Goal: Task Accomplishment & Management: Use online tool/utility

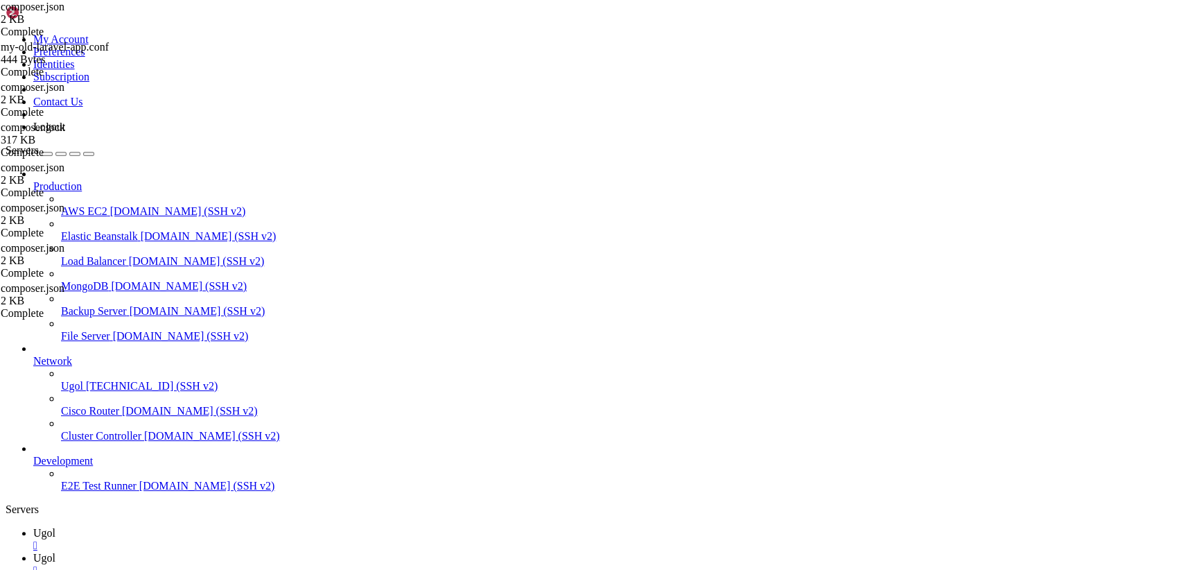
scroll to position [9565, 0]
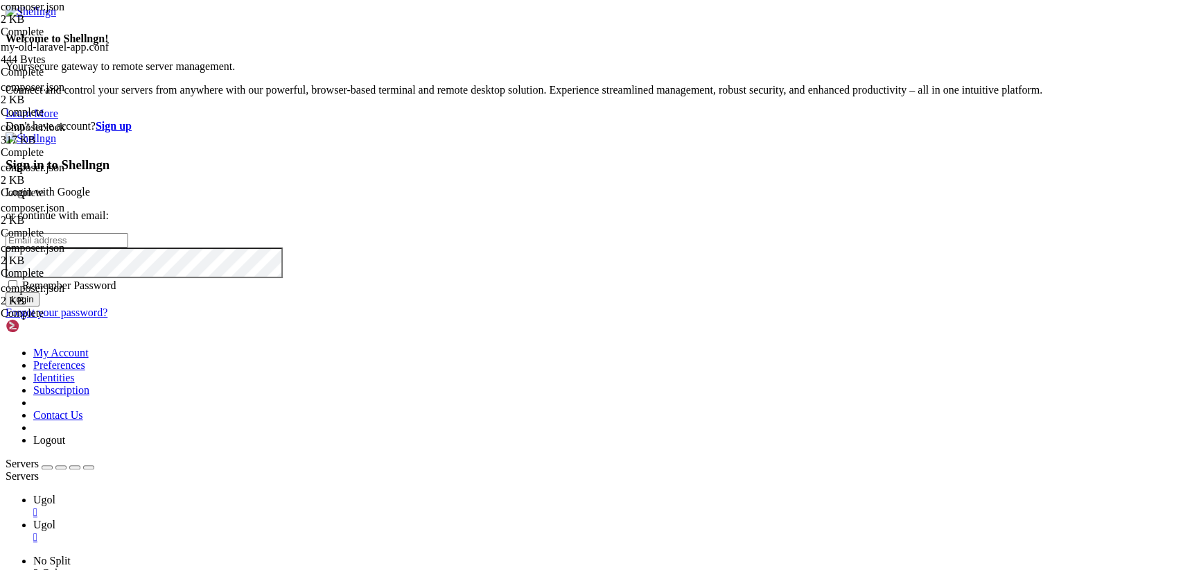
type input "[TECHNICAL_ID]"
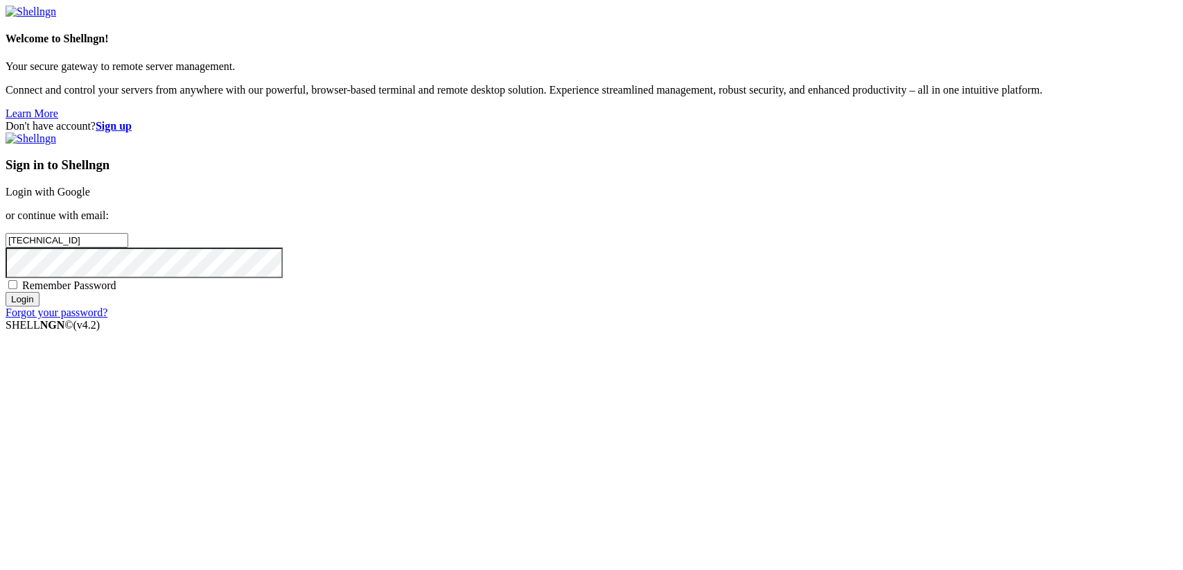
click at [90, 197] on link "Login with Google" at bounding box center [48, 192] width 85 height 12
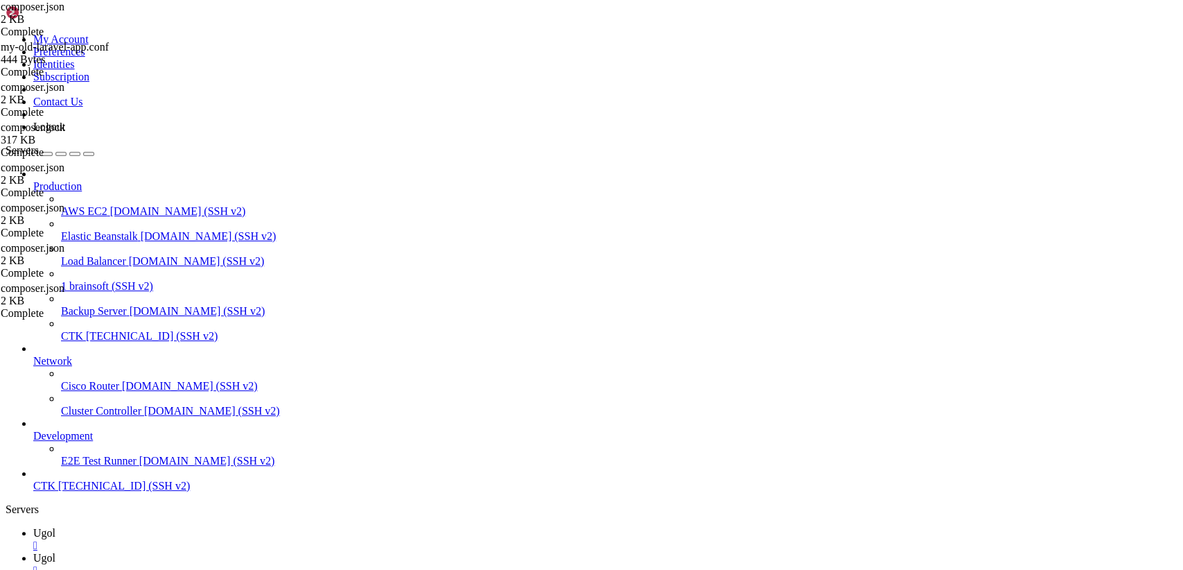
scroll to position [9565, 0]
click at [298, 564] on div "" at bounding box center [605, 570] width 1144 height 12
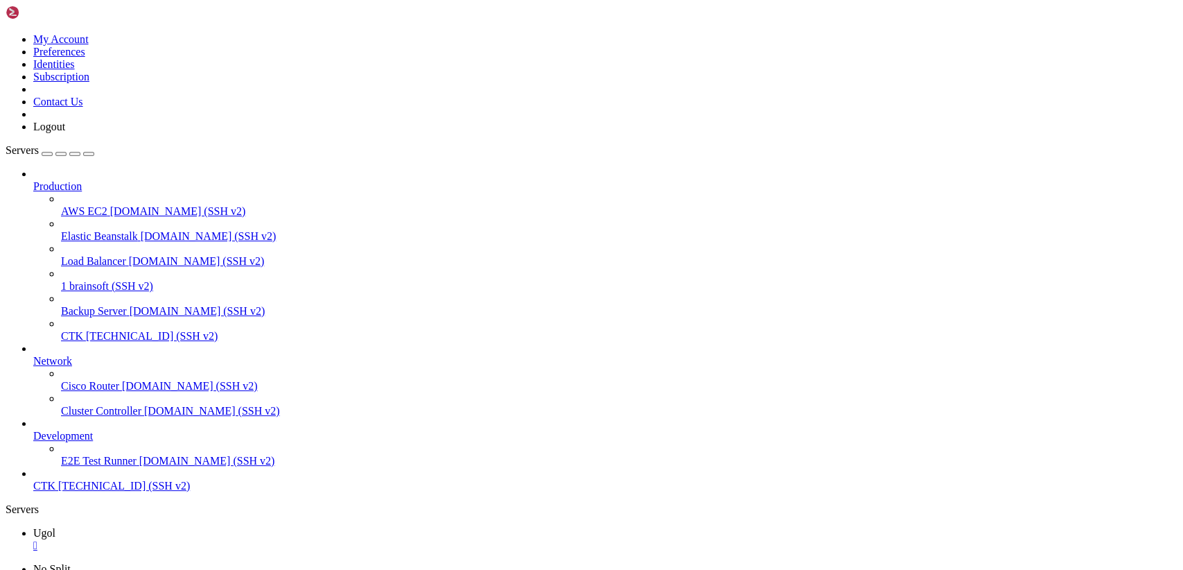
click at [228, 539] on div "" at bounding box center [605, 545] width 1144 height 12
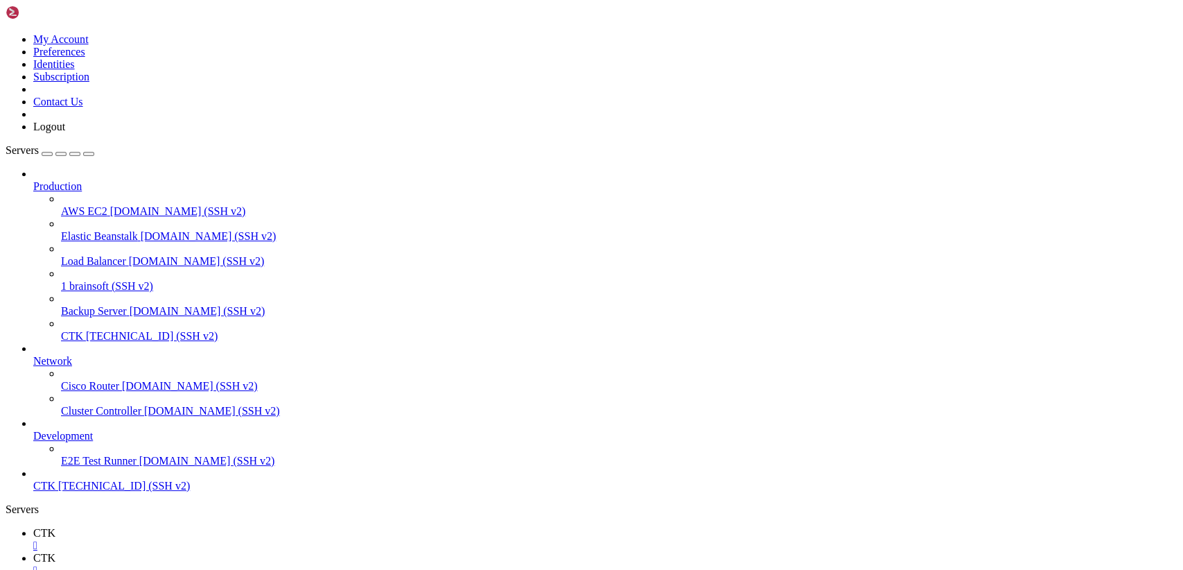
scroll to position [0, 0]
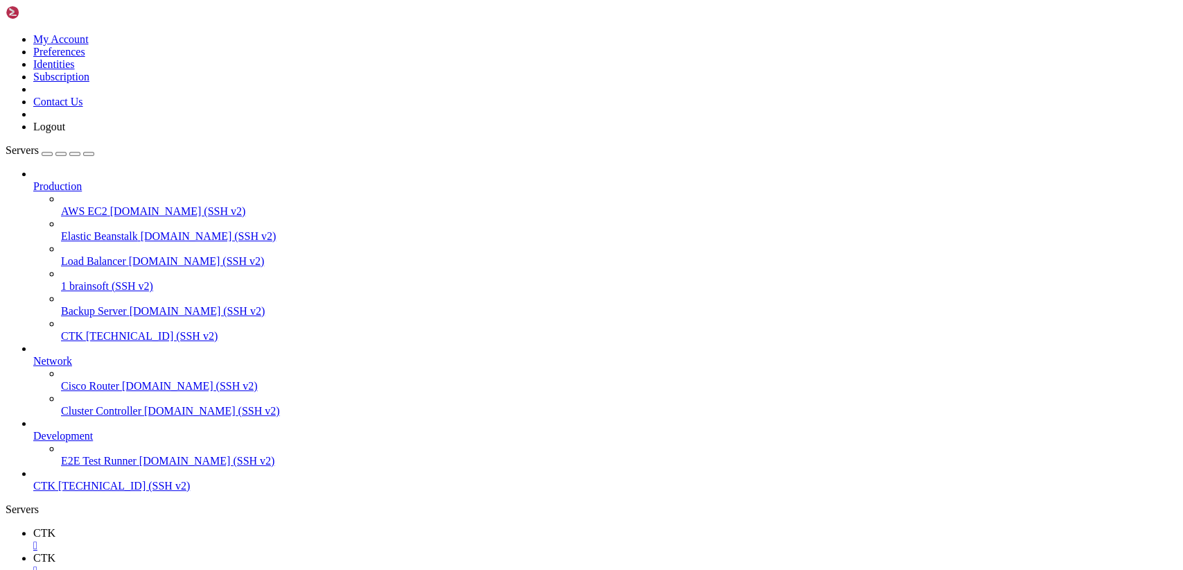
type input "/var/www"
click at [6, 33] on icon at bounding box center [6, 33] width 0 height 0
click at [65, 132] on link "Logout" at bounding box center [49, 127] width 32 height 12
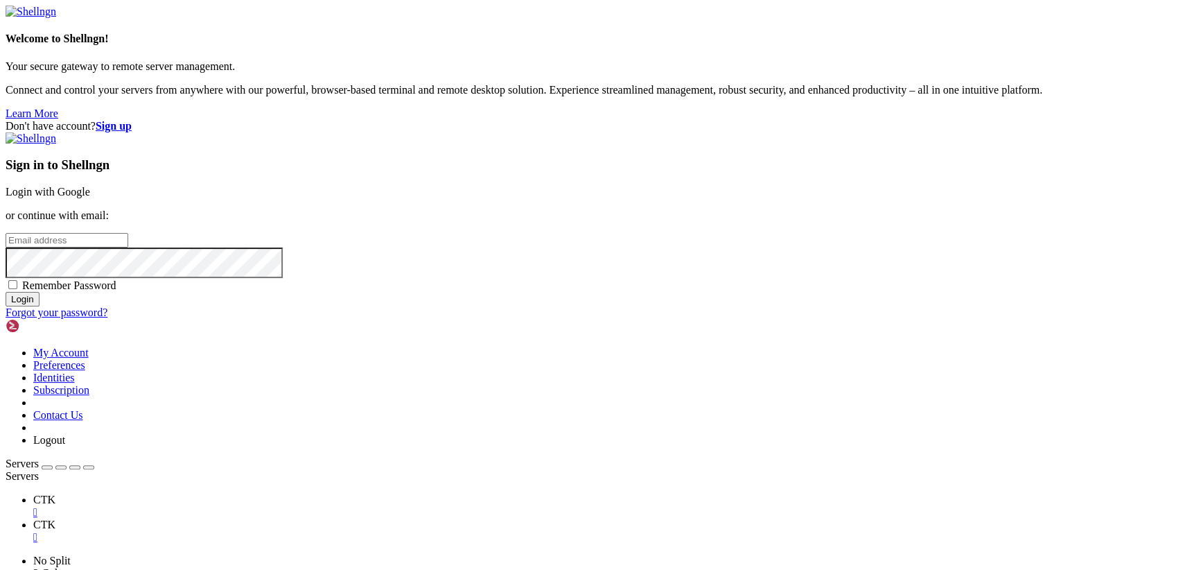
type input "[TECHNICAL_ID]"
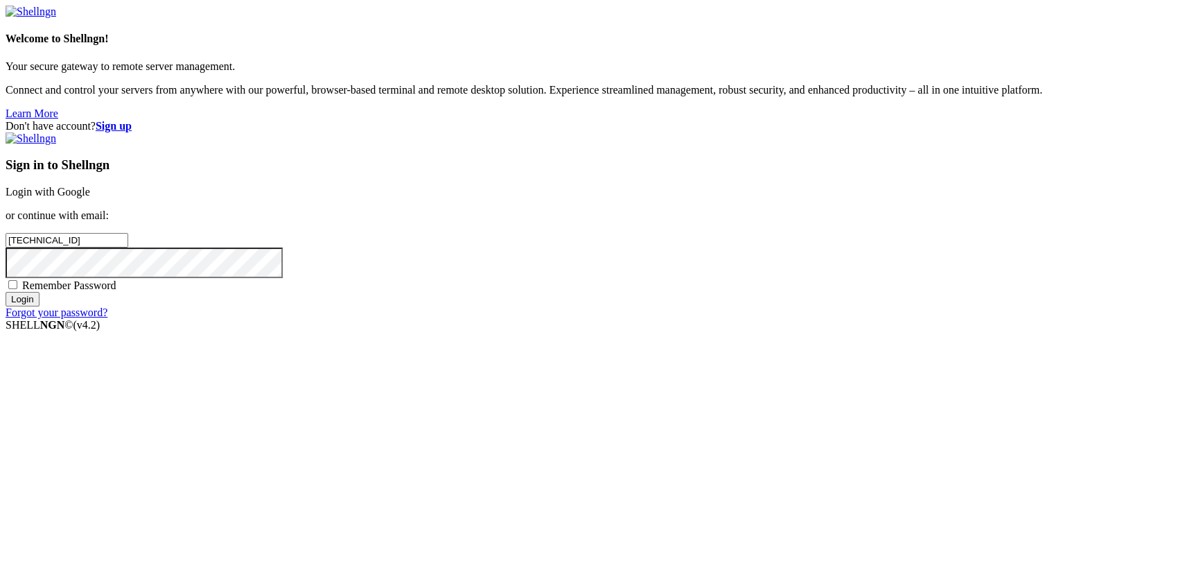
click at [90, 197] on link "Login with Google" at bounding box center [48, 192] width 85 height 12
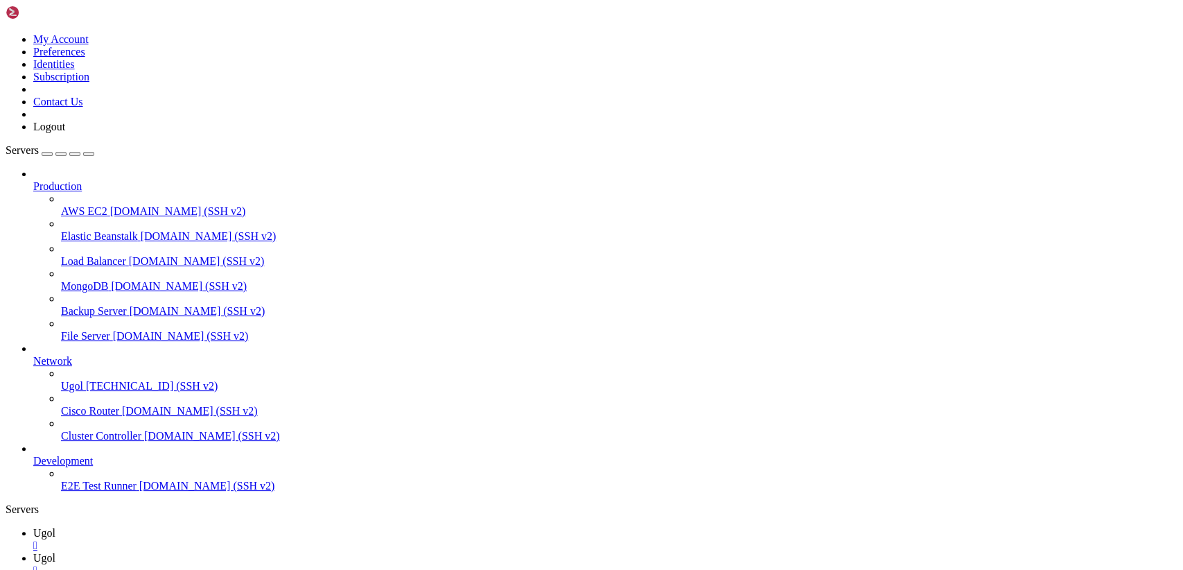
scroll to position [0, 0]
type input "/var/www/my-old-laravel-app"
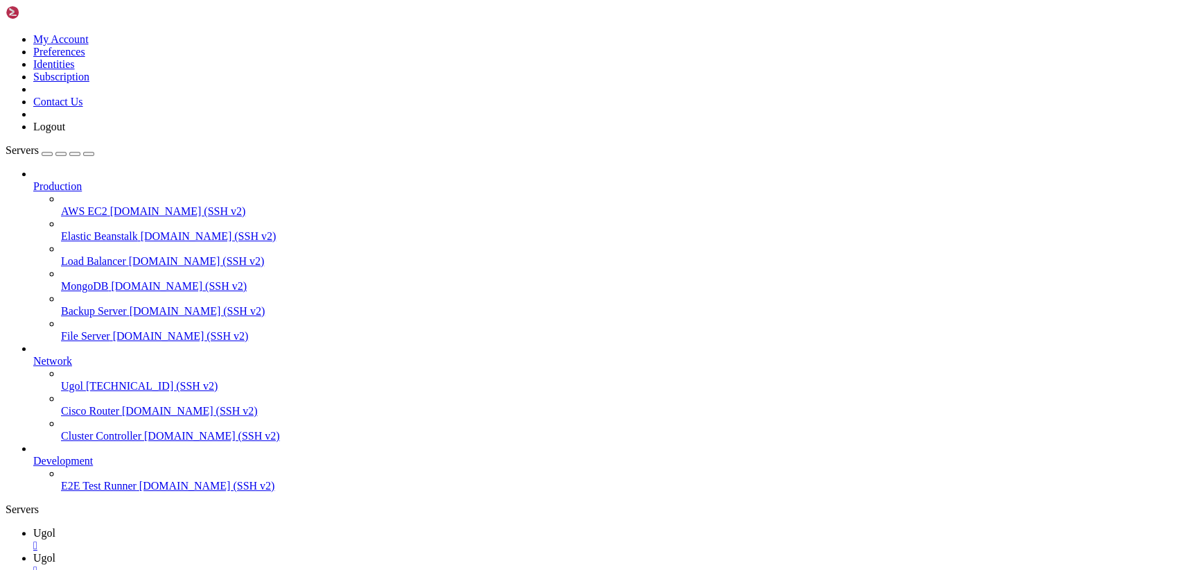
type textarea ""guzzlehttp/guzzle": "^7.0","
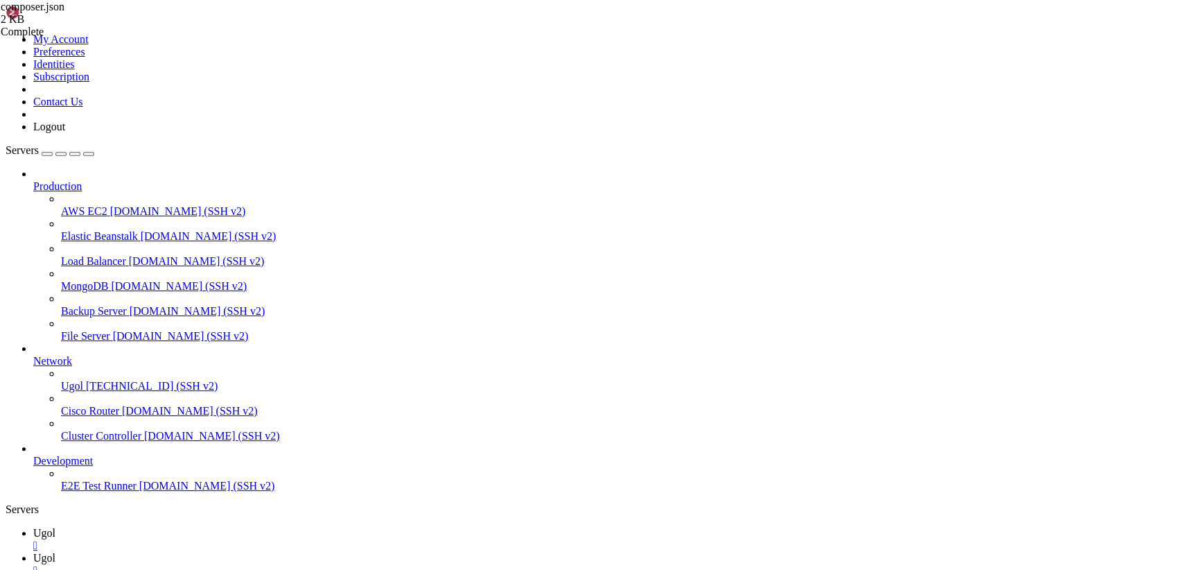
click at [55, 527] on span "Ugol" at bounding box center [44, 533] width 22 height 12
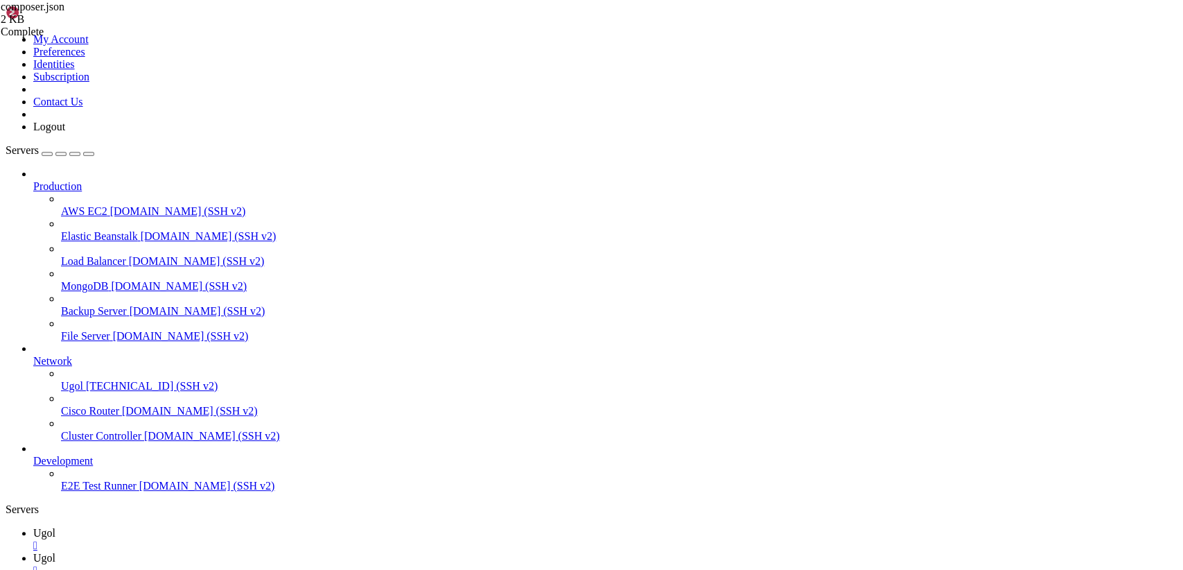
drag, startPoint x: 775, startPoint y: 1256, endPoint x: 11, endPoint y: 816, distance: 881.9
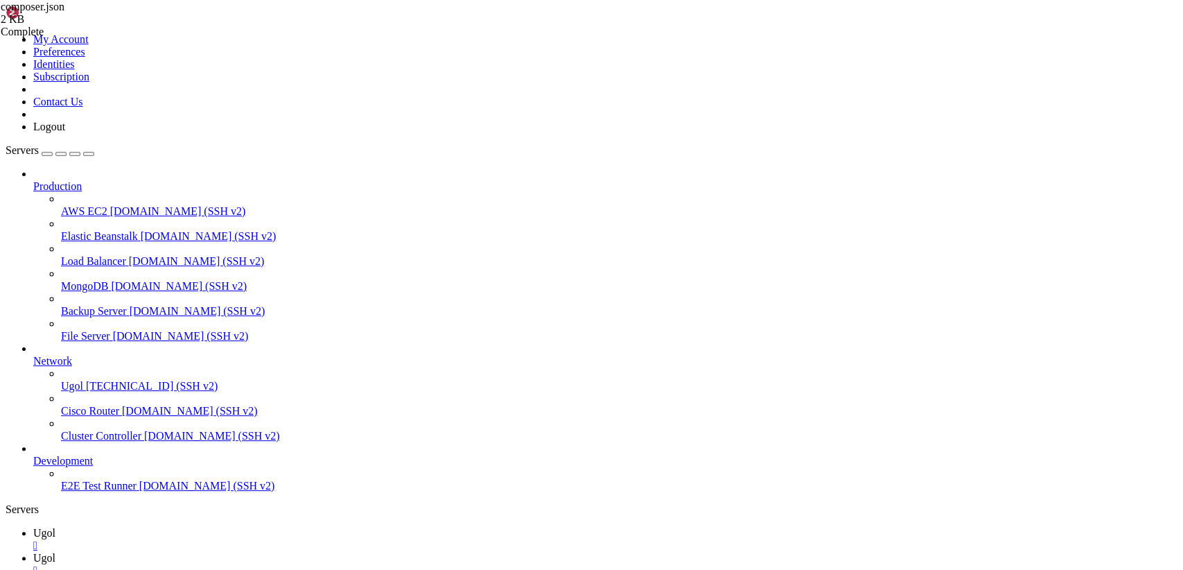
click at [251, 552] on link "Ugol " at bounding box center [605, 564] width 1144 height 25
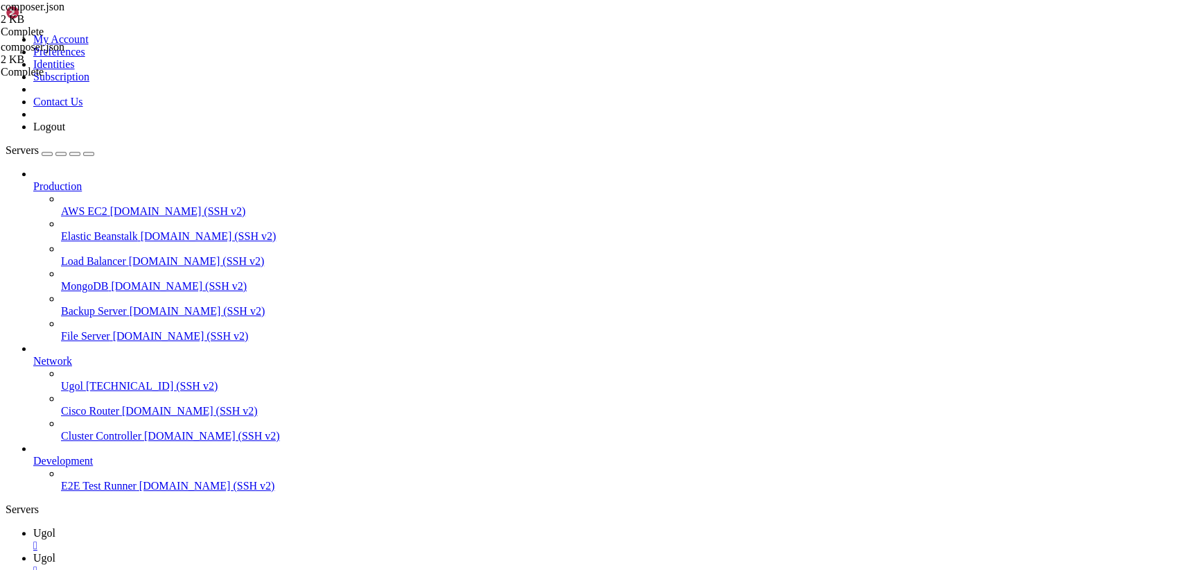
scroll to position [0, 11]
type textarea ""nunomaduro/collision": "^6.1","
click at [55, 527] on span "Ugol" at bounding box center [44, 533] width 22 height 12
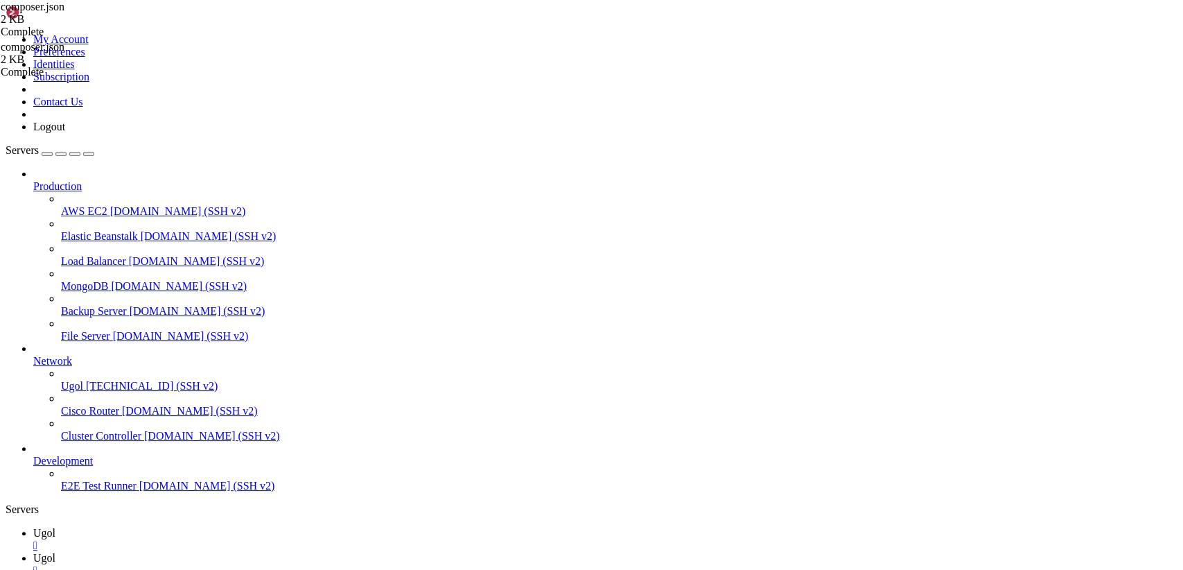
scroll to position [2780, 0]
click at [255, 552] on link "Ugol " at bounding box center [605, 564] width 1144 height 25
drag, startPoint x: 356, startPoint y: 148, endPoint x: 197, endPoint y: 152, distance: 159.4
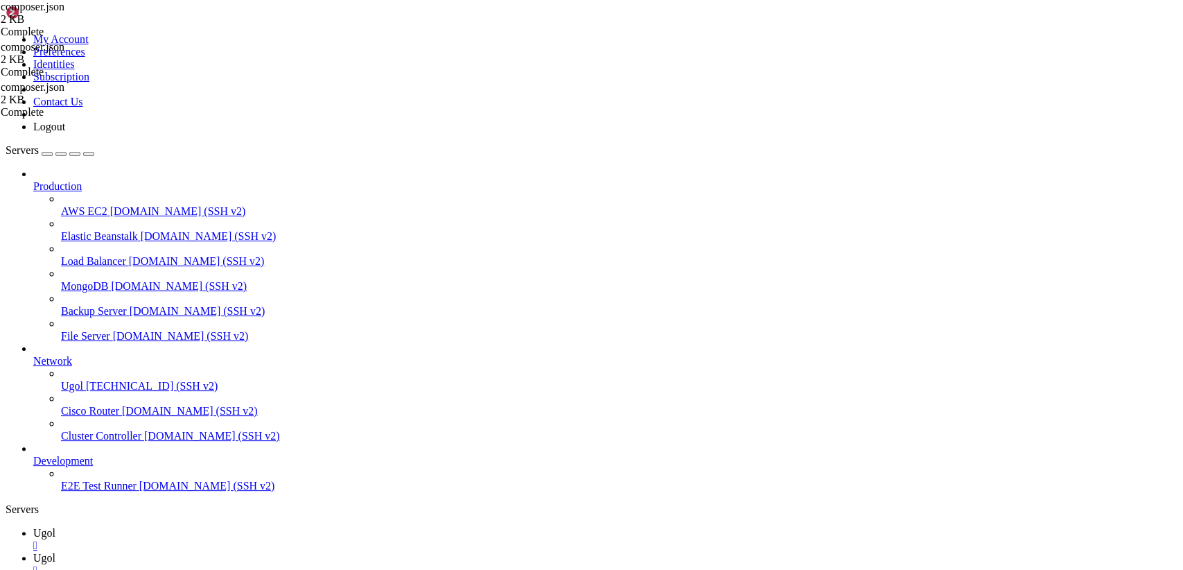
type textarea ""fideloper/proxy": "^4.4","
type textarea ""php": "^8.2","
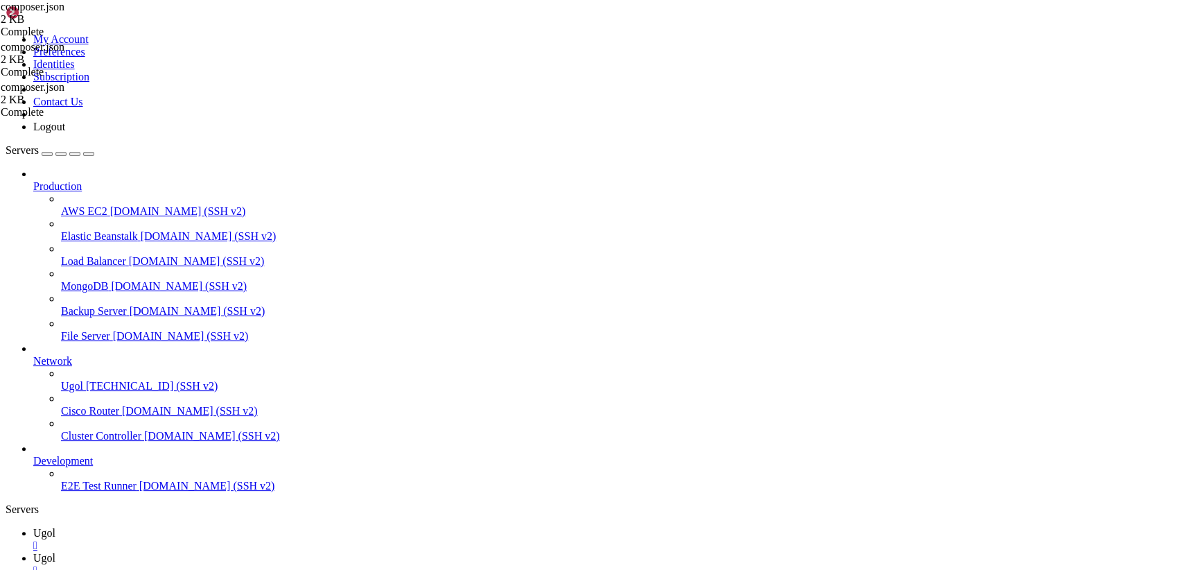
click at [55, 527] on span "Ugol" at bounding box center [44, 533] width 22 height 12
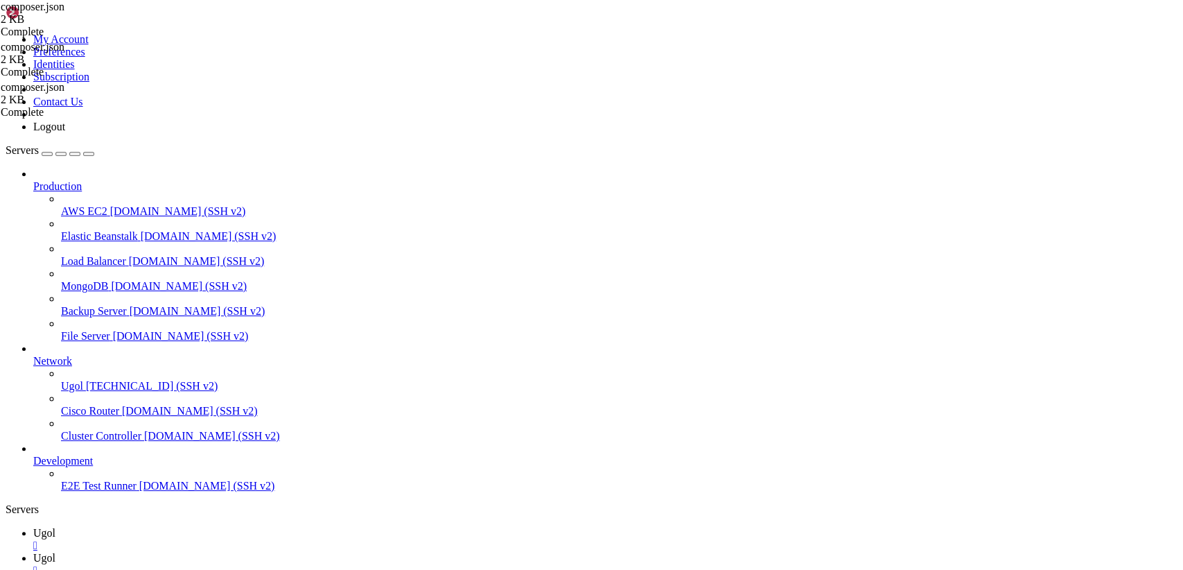
click at [33, 552] on icon at bounding box center [33, 558] width 0 height 12
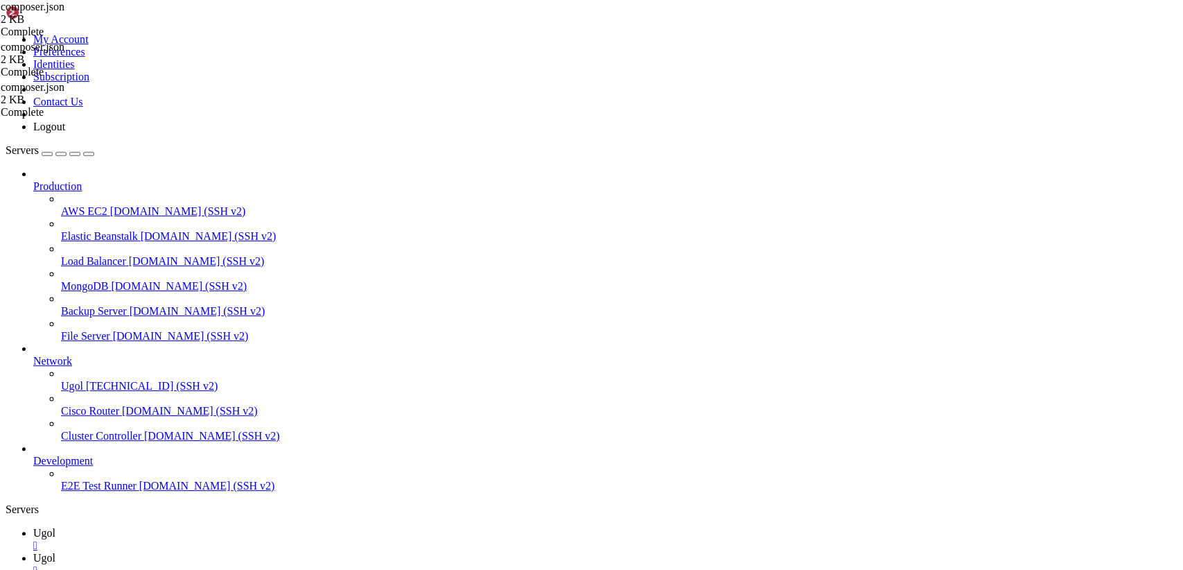
type input "/var/www/my-old-laravel-app/app/Http/Middleware"
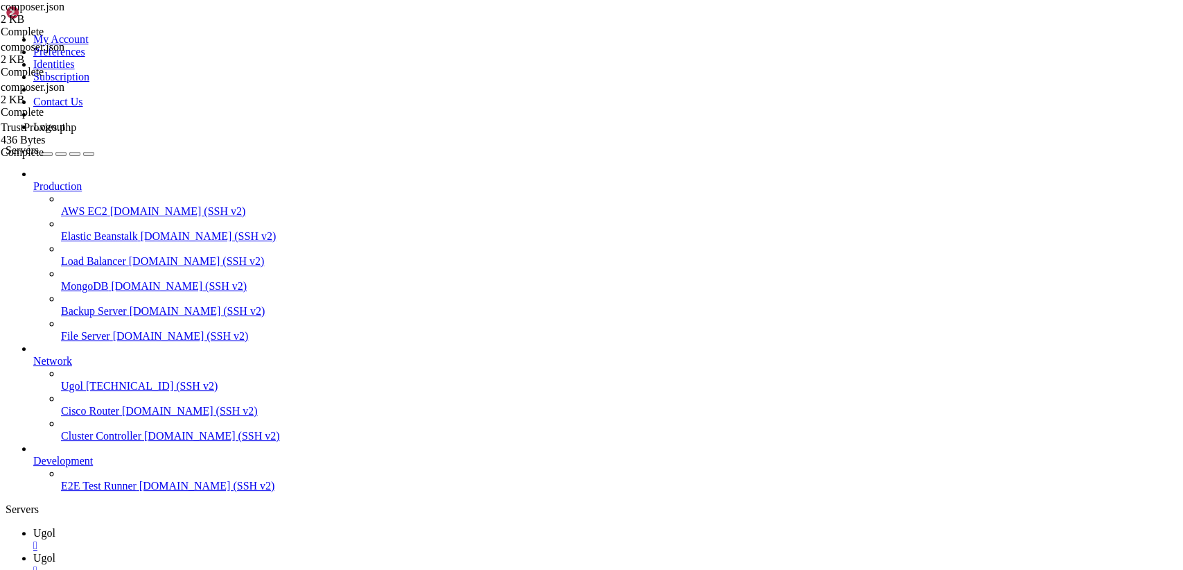
drag, startPoint x: 252, startPoint y: 267, endPoint x: 182, endPoint y: 56, distance: 222.6
paste textarea "}"
type textarea "}"
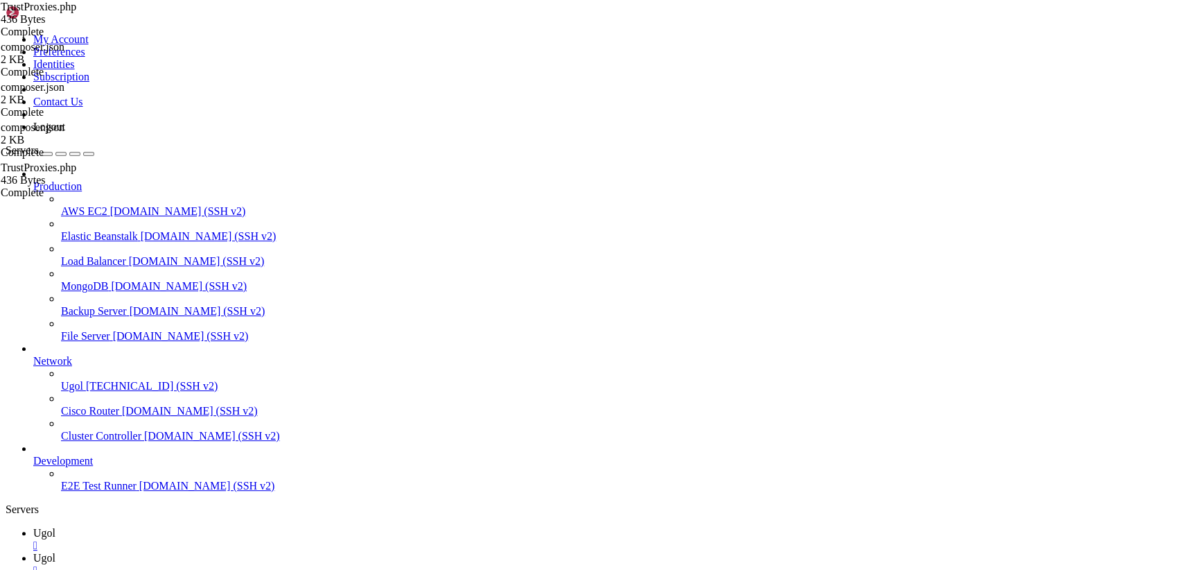
click at [55, 527] on span "Ugol" at bounding box center [44, 533] width 22 height 12
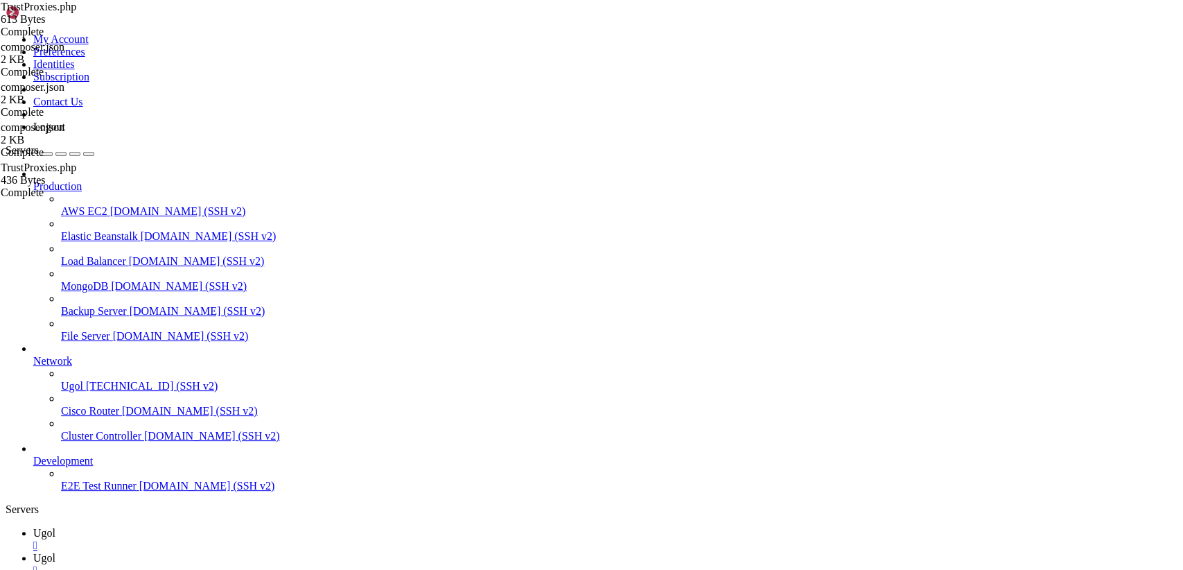
scroll to position [6361, 0]
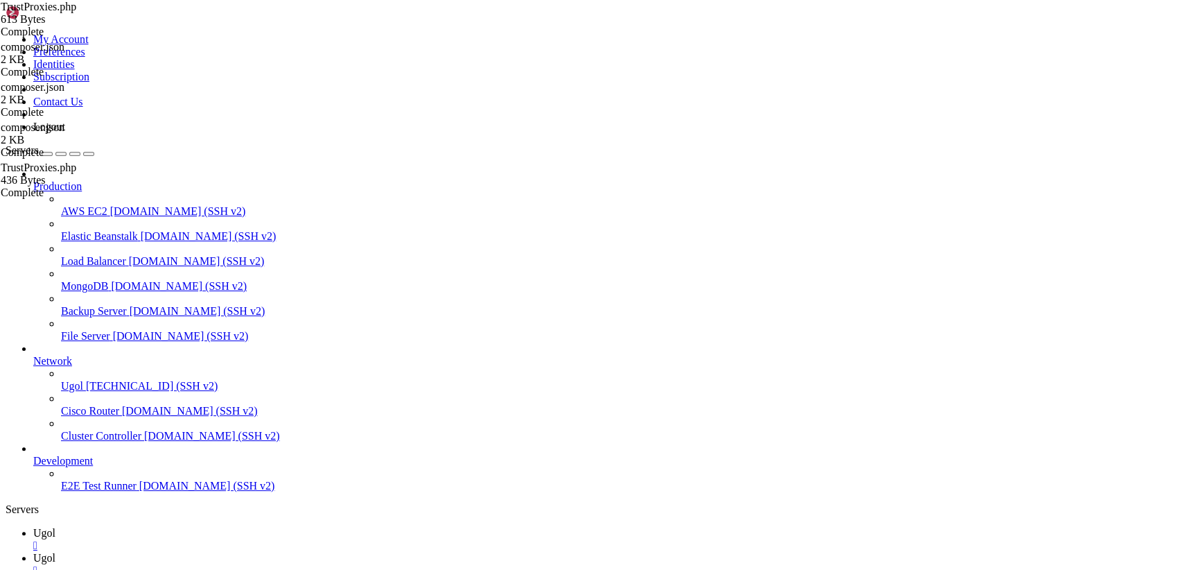
scroll to position [9823, 0]
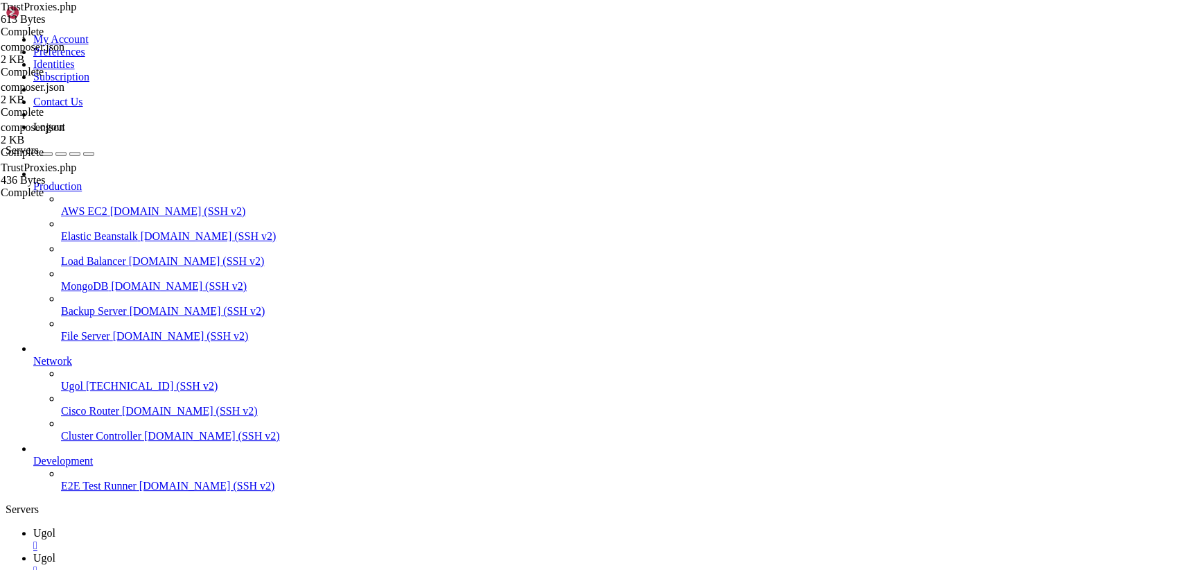
click at [55, 552] on span "Ugol" at bounding box center [44, 558] width 22 height 12
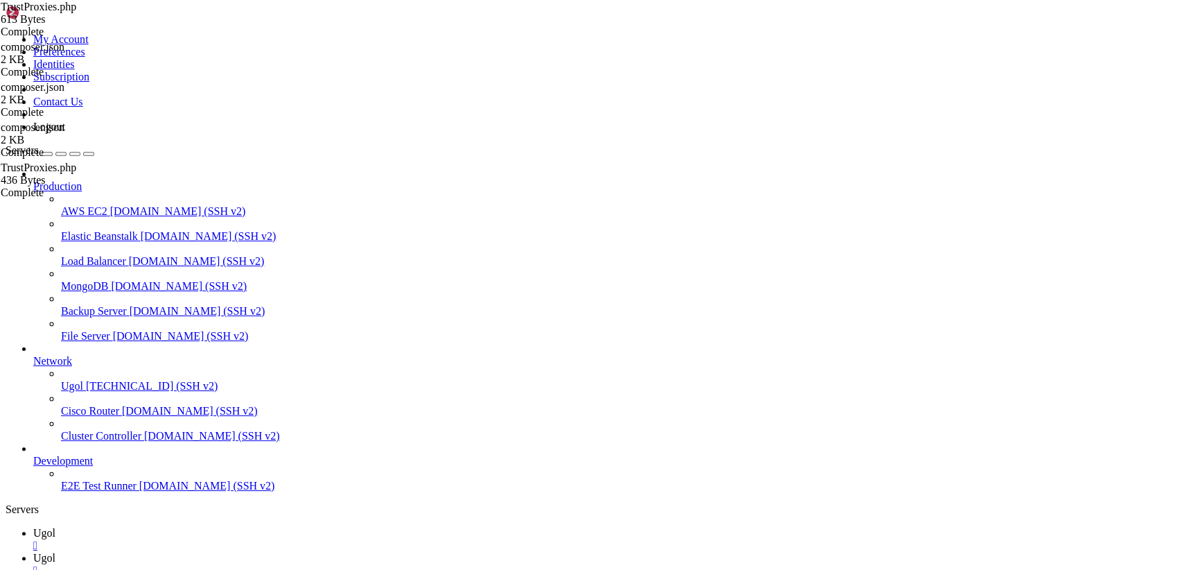
type input "/var/www/my-old-laravel-app"
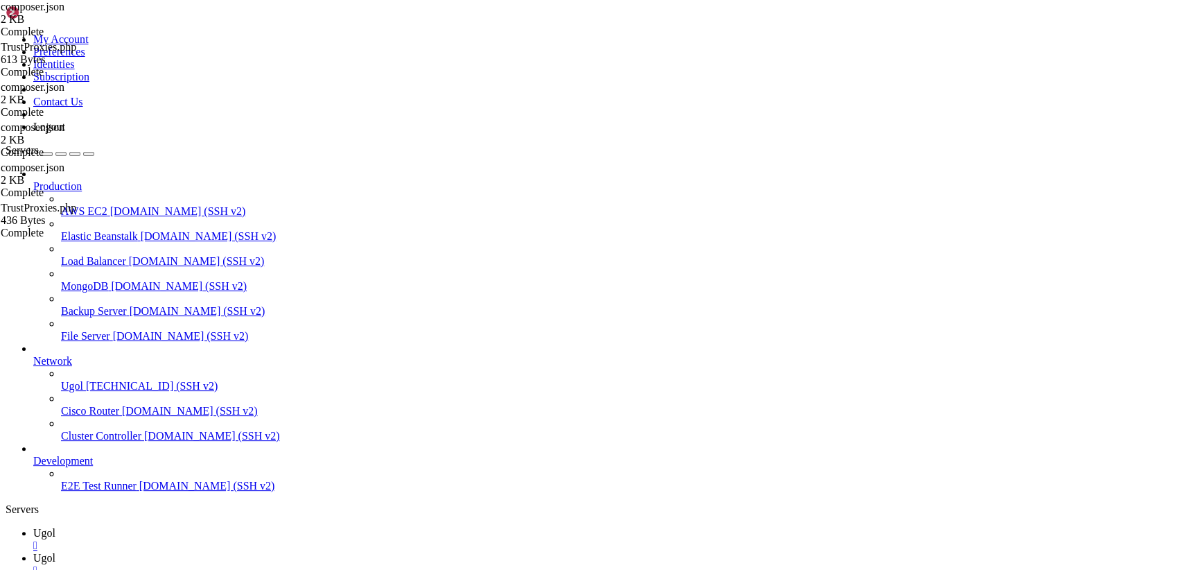
drag, startPoint x: 209, startPoint y: 69, endPoint x: 450, endPoint y: 590, distance: 574.2
paste textarea
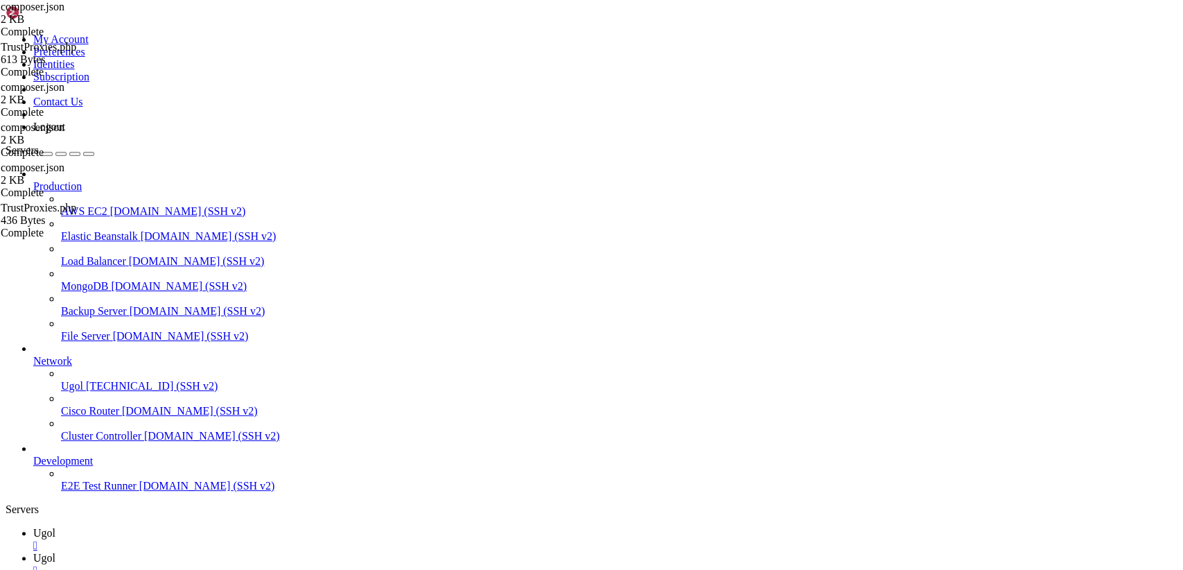
paste textarea
drag, startPoint x: 244, startPoint y: 537, endPoint x: 144, endPoint y: -15, distance: 561.2
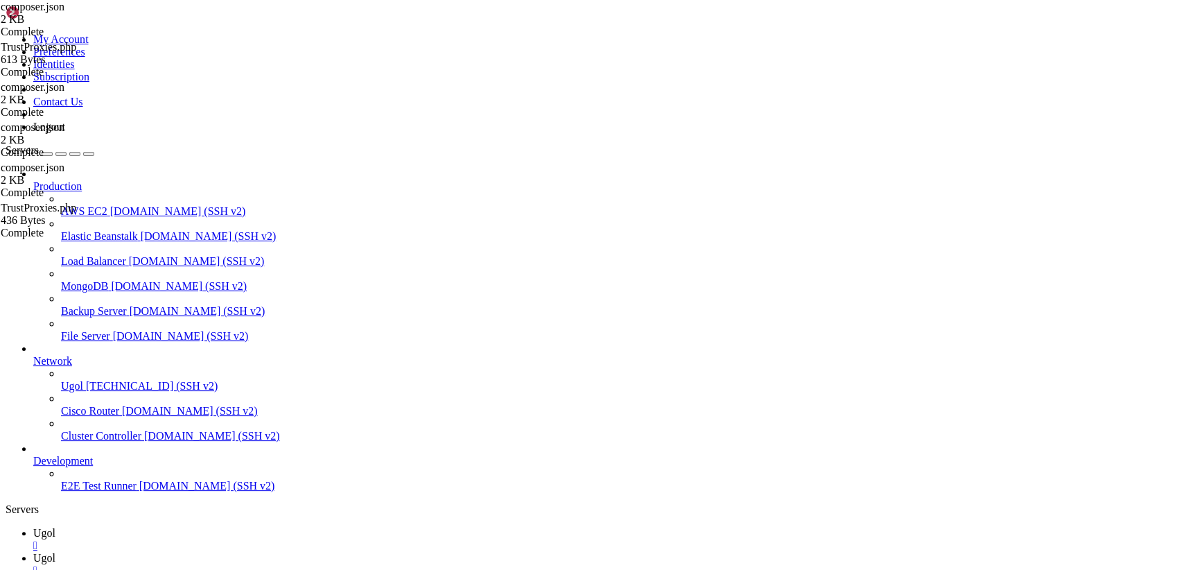
paste textarea "}"
type textarea "}"
click at [55, 527] on span "Ugol" at bounding box center [44, 533] width 22 height 12
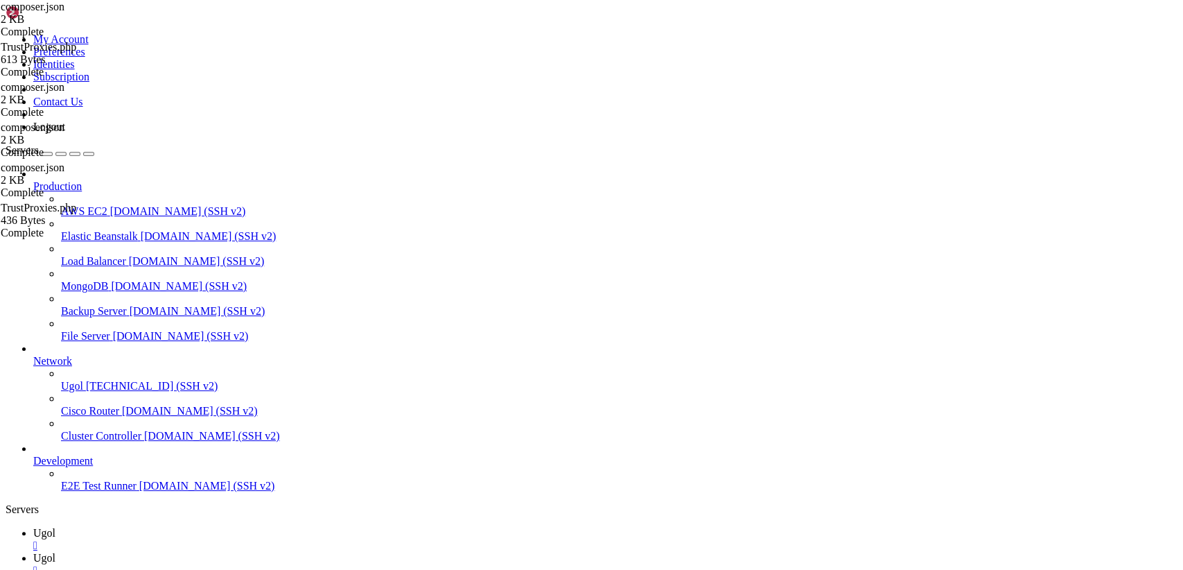
scroll to position [13334, 0]
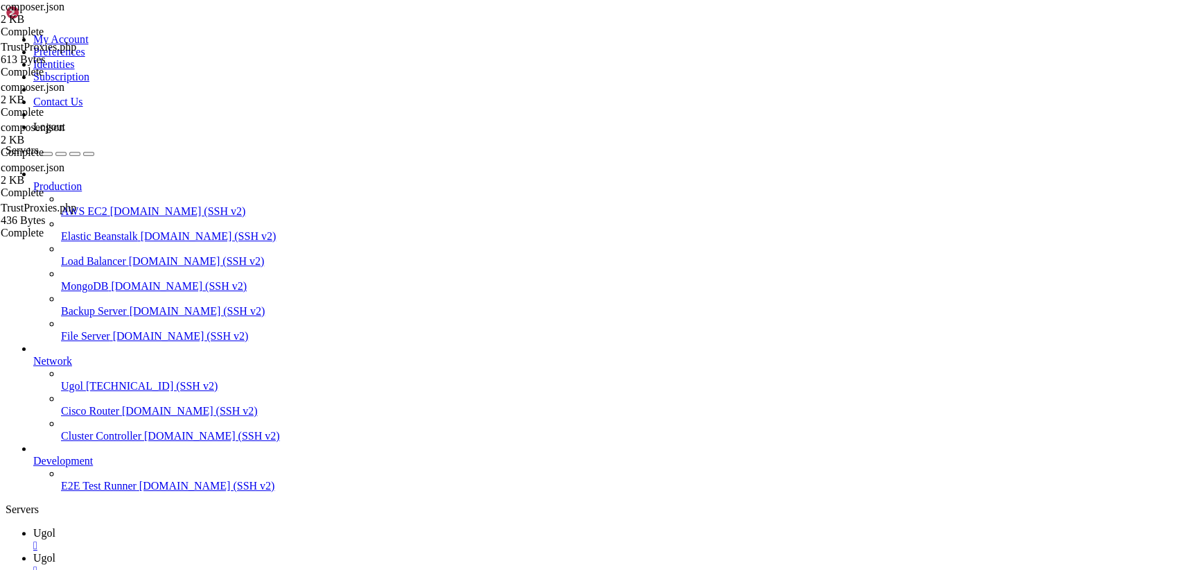
click at [259, 552] on link "Ugol " at bounding box center [605, 564] width 1144 height 25
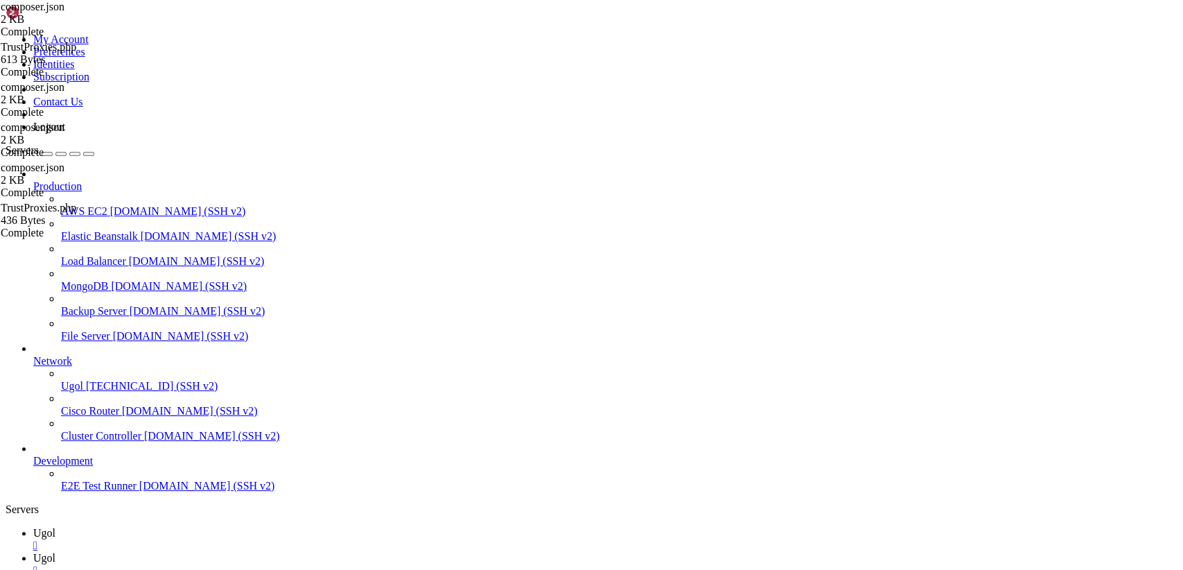
type input "/var/www/my-old-laravel-app/app/Http/Middleware"
drag, startPoint x: 207, startPoint y: 67, endPoint x: 1120, endPoint y: 308, distance: 943.9
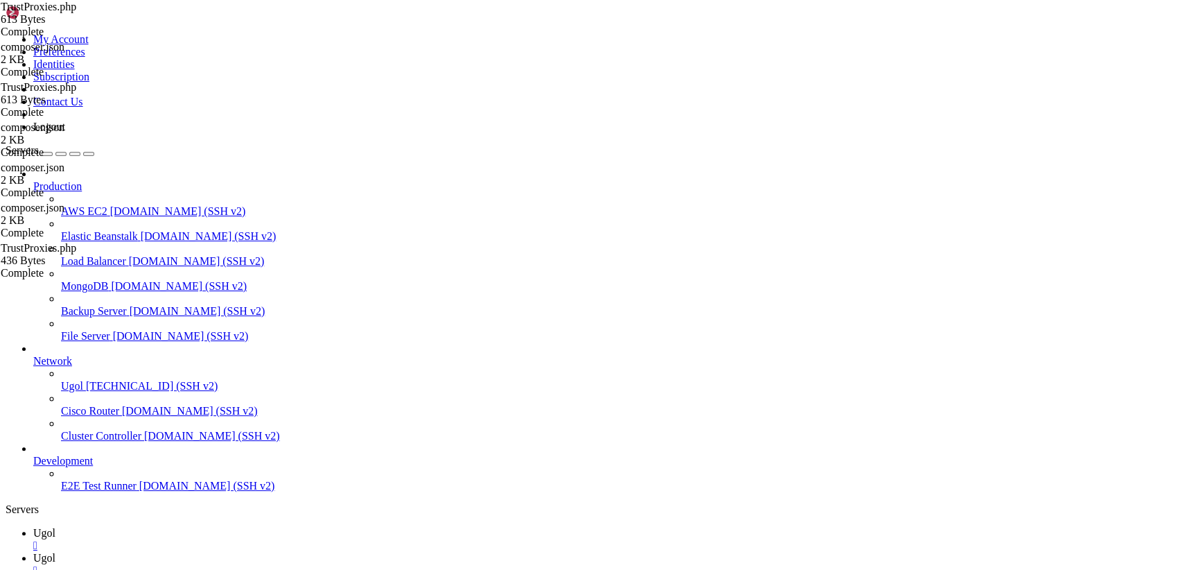
type textarea "}"
click at [210, 527] on link "Ugol " at bounding box center [605, 539] width 1144 height 25
